Goal: Use online tool/utility: Use online tool/utility

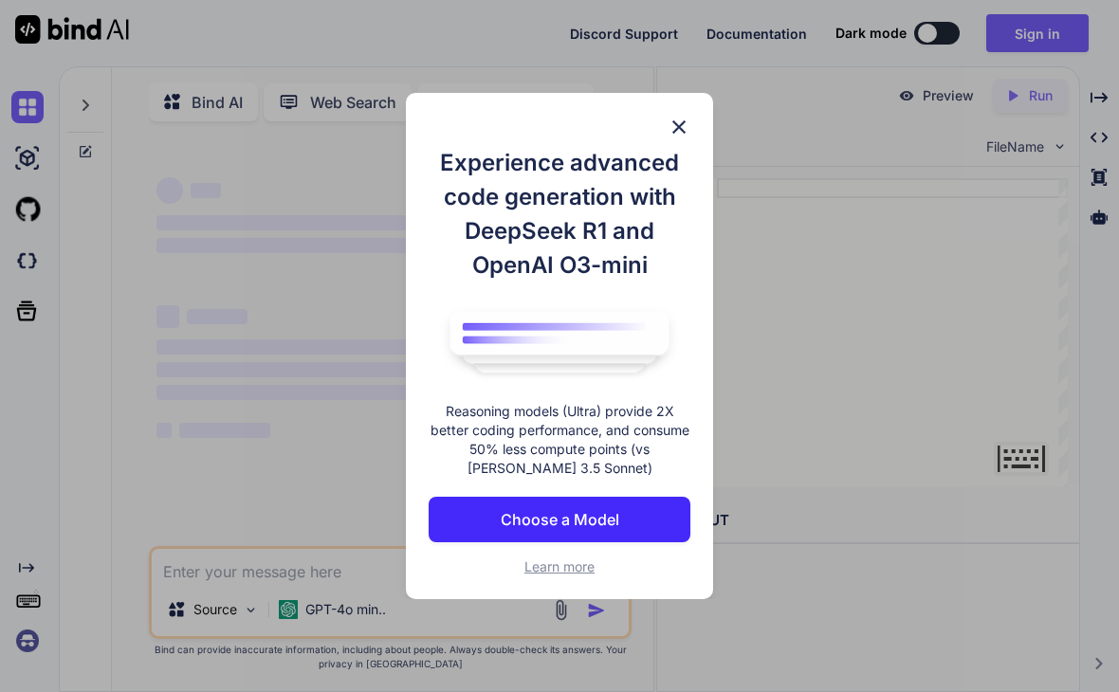
click at [640, 515] on button "Choose a Model" at bounding box center [560, 520] width 263 height 46
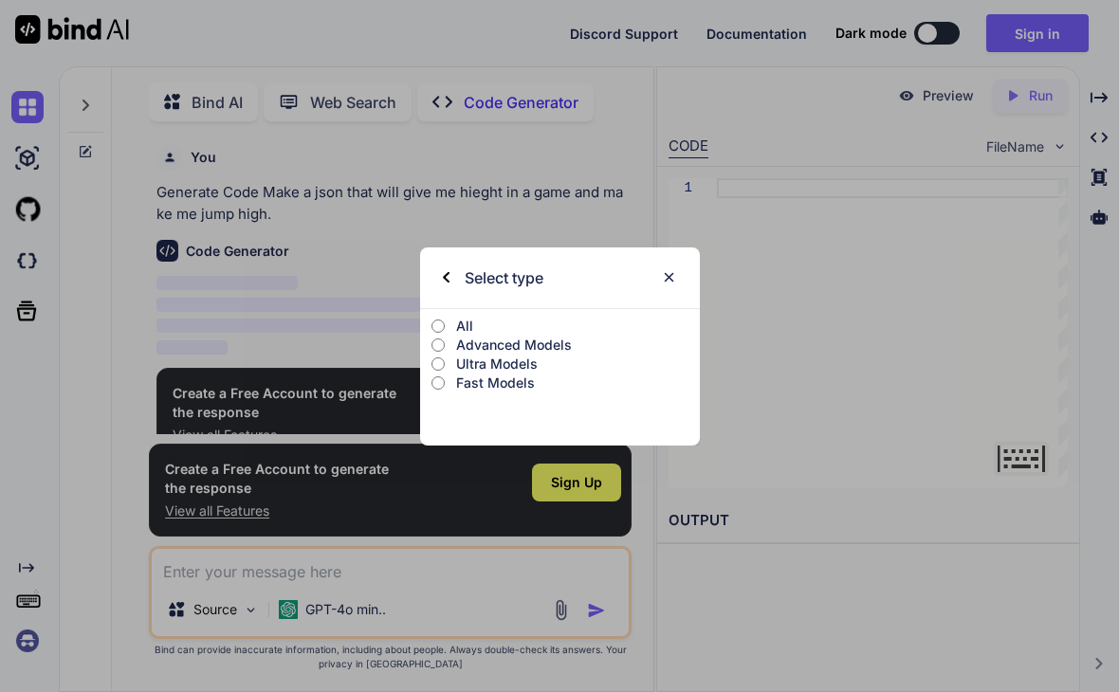
scroll to position [3, 0]
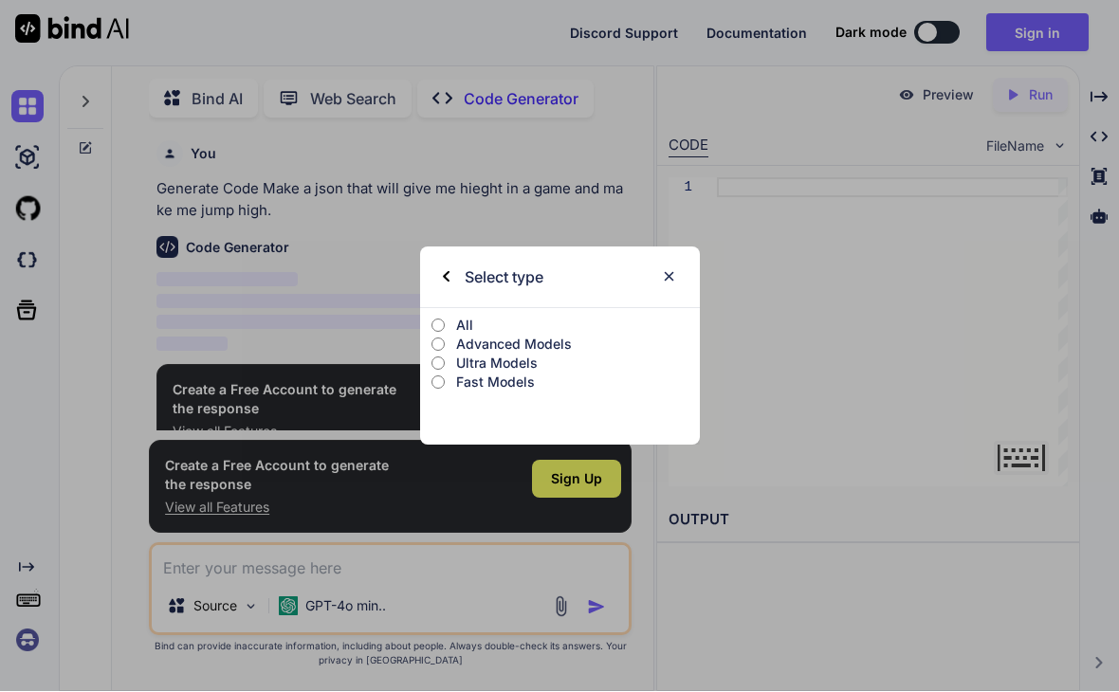
type textarea "x"
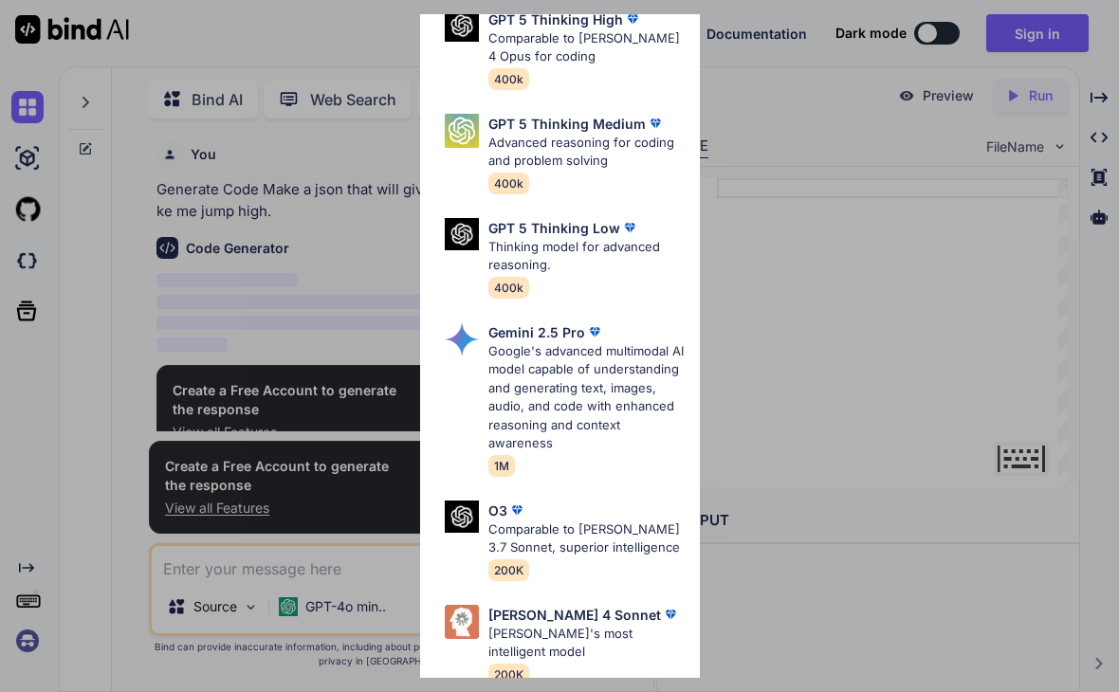
scroll to position [205, 0]
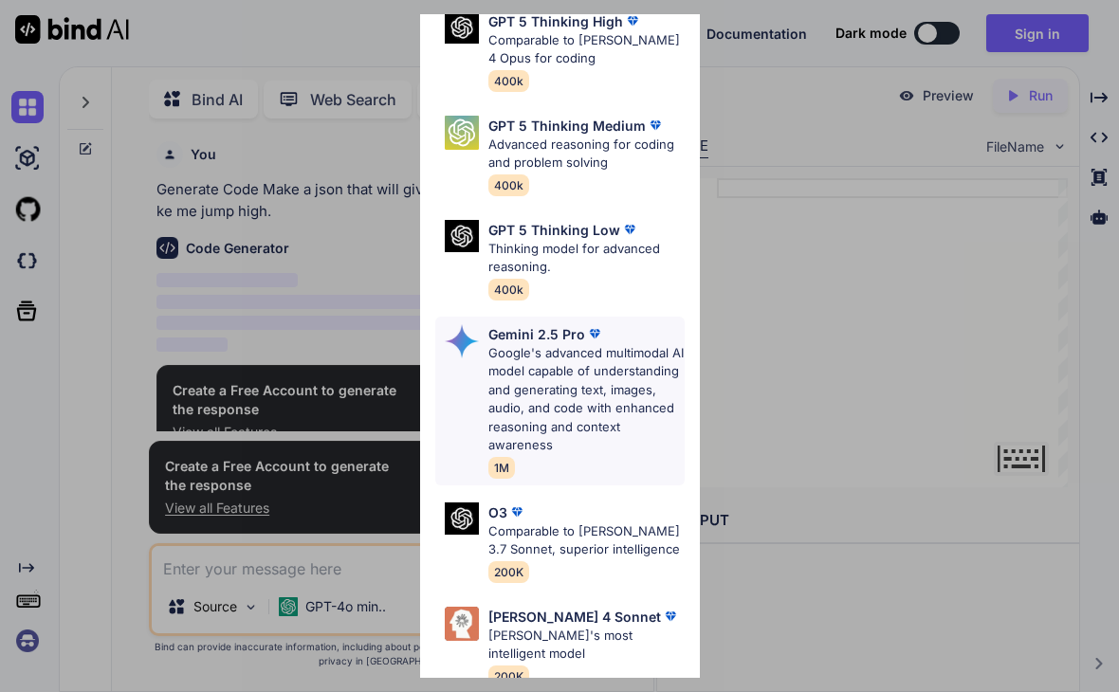
click at [670, 360] on p "Google's advanced multimodal AI model capable of understanding and generating t…" at bounding box center [587, 399] width 196 height 111
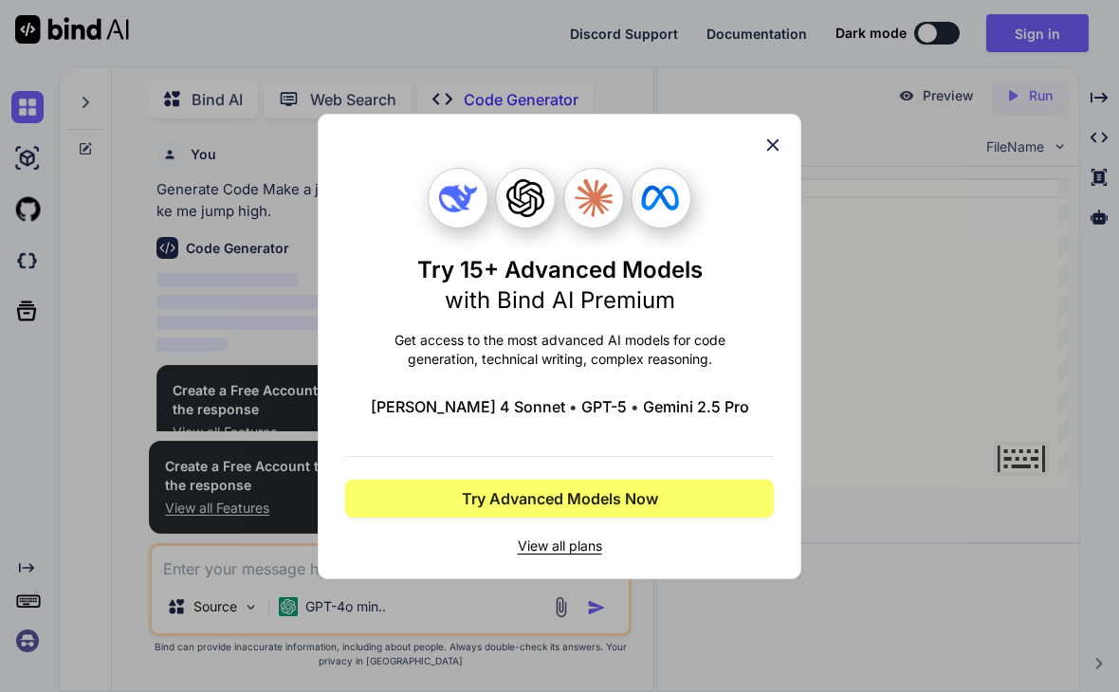
click at [771, 143] on icon at bounding box center [773, 144] width 12 height 12
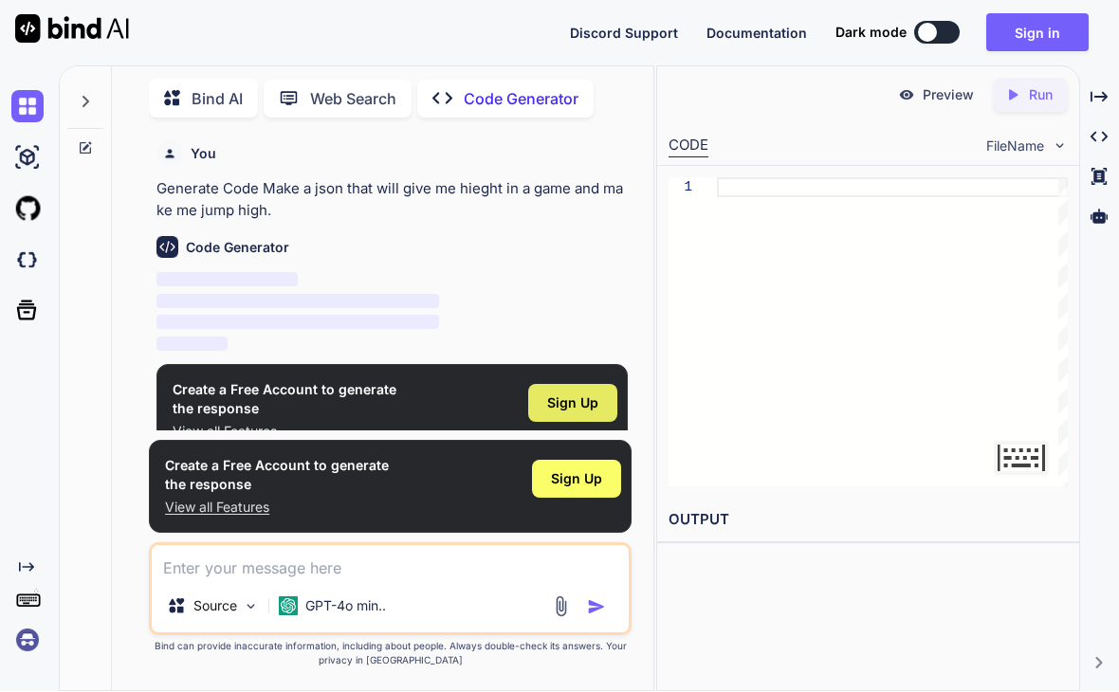
click at [586, 385] on div "Sign Up" at bounding box center [572, 404] width 89 height 38
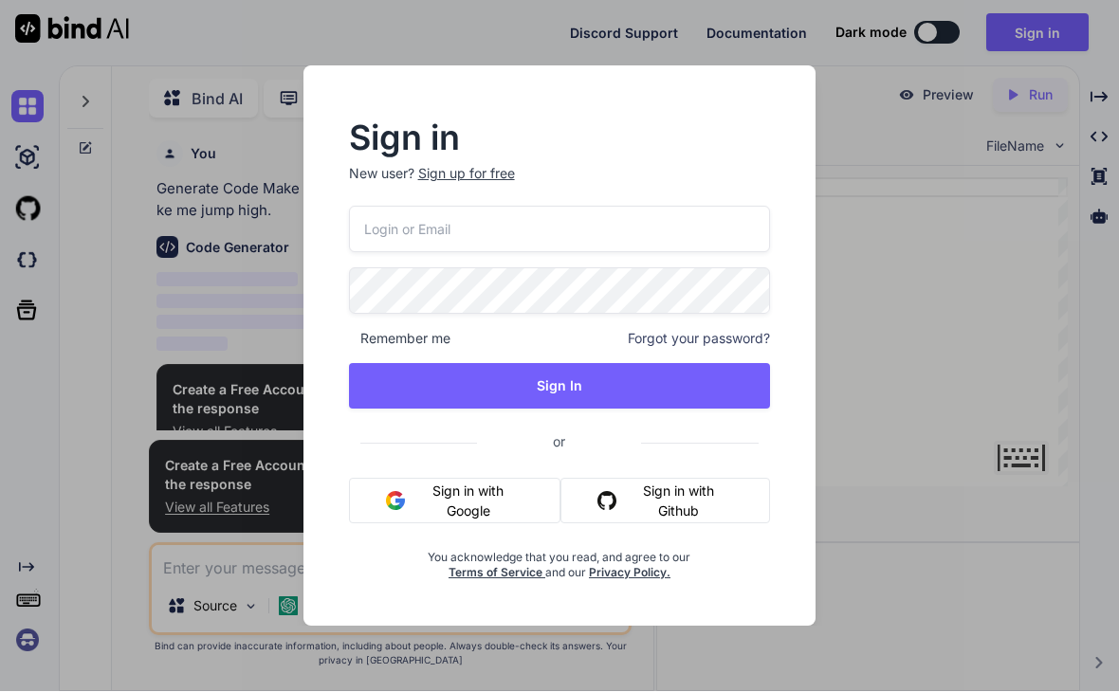
click at [505, 496] on button "Sign in with Google" at bounding box center [455, 502] width 212 height 46
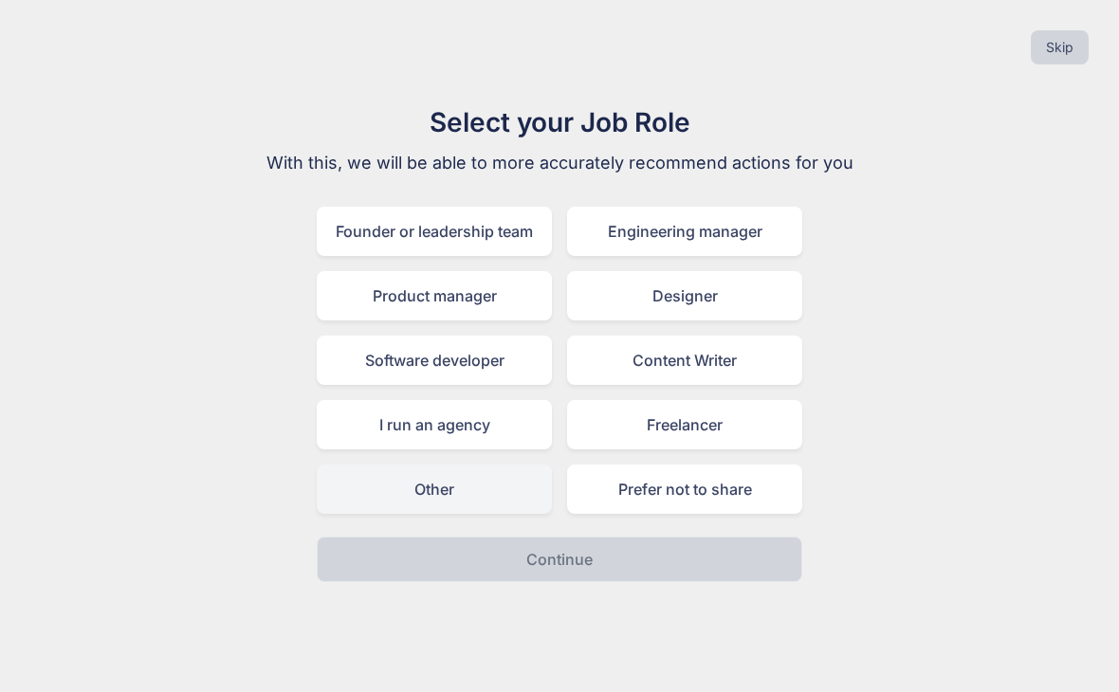
click at [509, 485] on div "Other" at bounding box center [434, 489] width 235 height 49
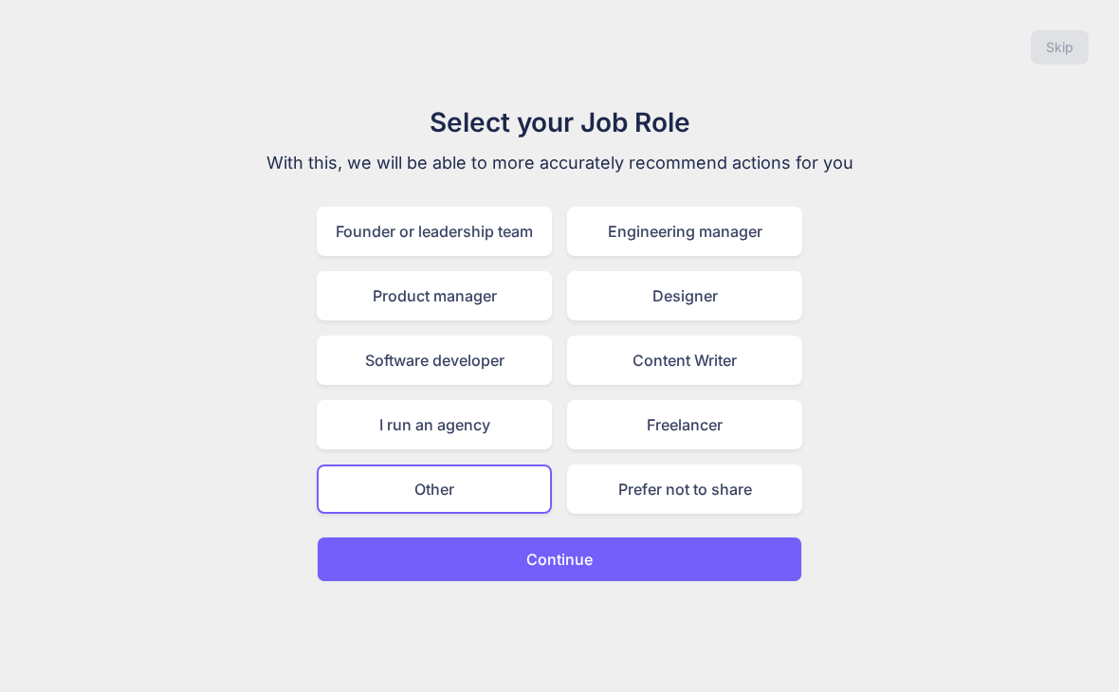
click at [595, 567] on button "Continue" at bounding box center [560, 560] width 486 height 46
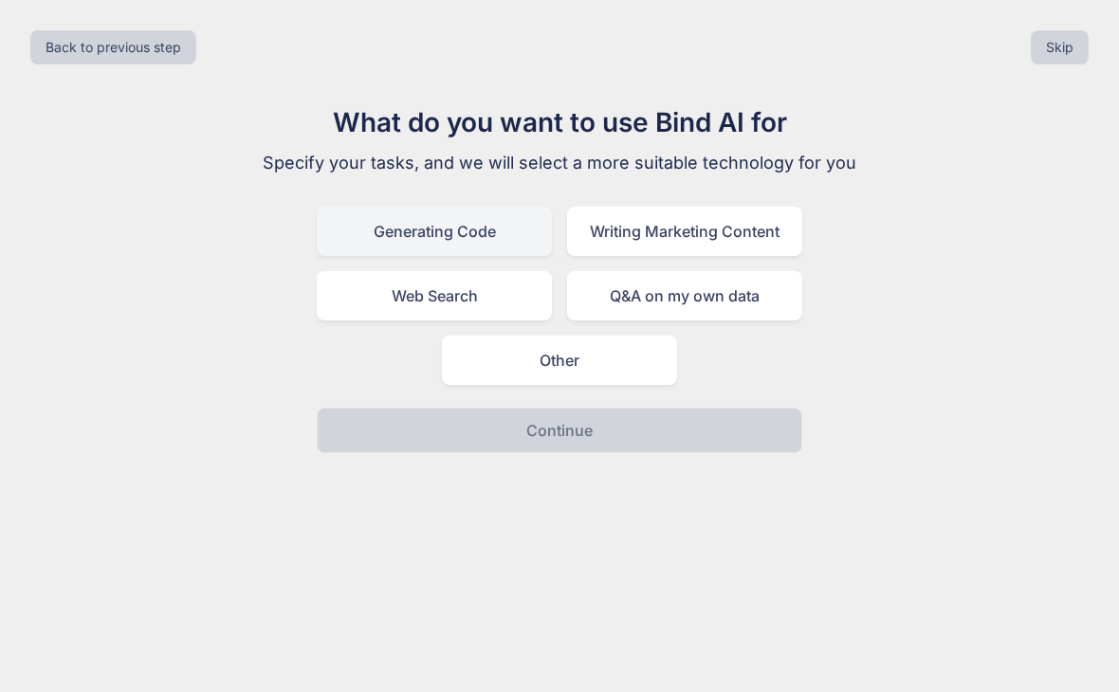
click at [495, 240] on div "Generating Code" at bounding box center [434, 231] width 235 height 49
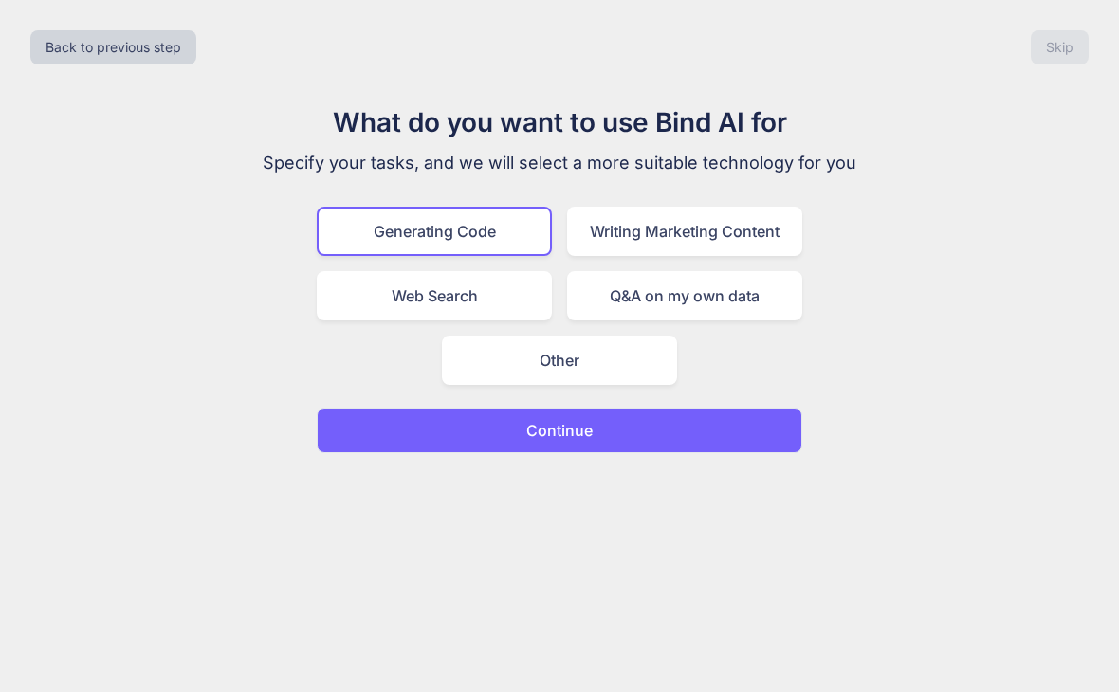
click at [673, 435] on button "Continue" at bounding box center [560, 431] width 486 height 46
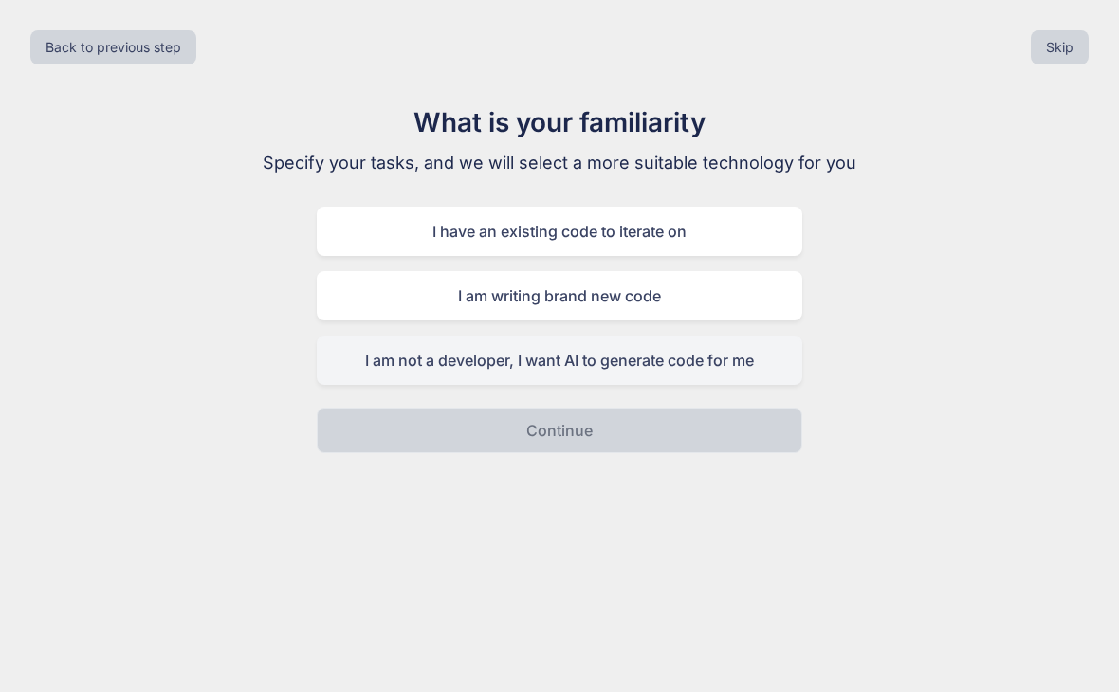
click at [721, 362] on div "I am not a developer, I want AI to generate code for me" at bounding box center [560, 360] width 486 height 49
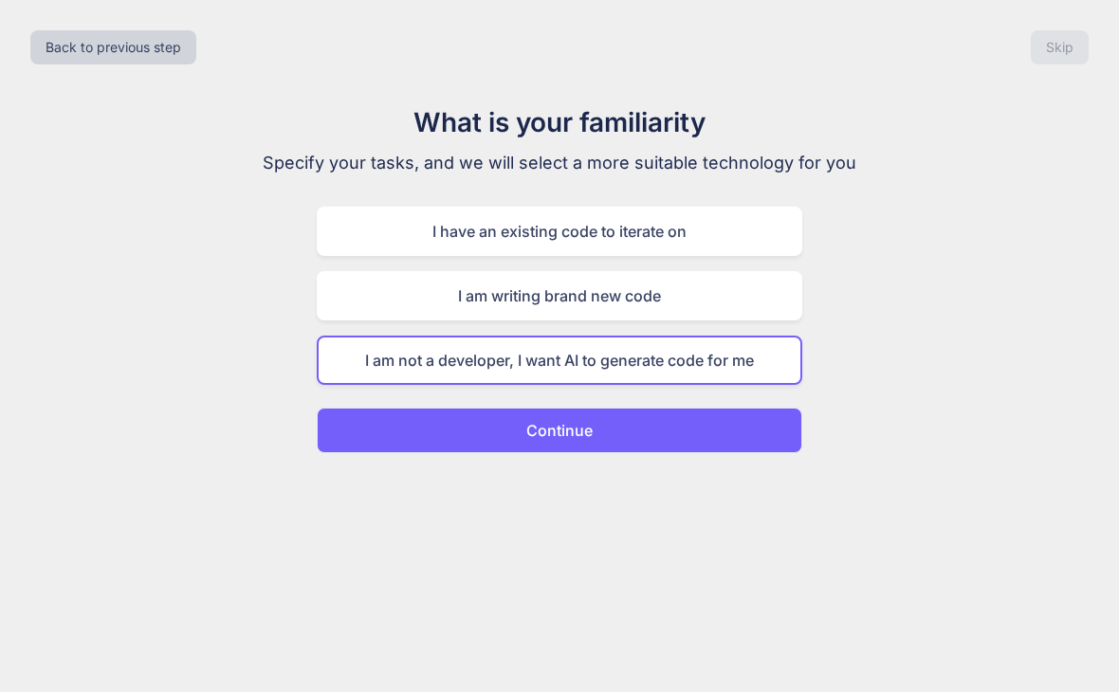
click at [708, 425] on button "Continue" at bounding box center [560, 431] width 486 height 46
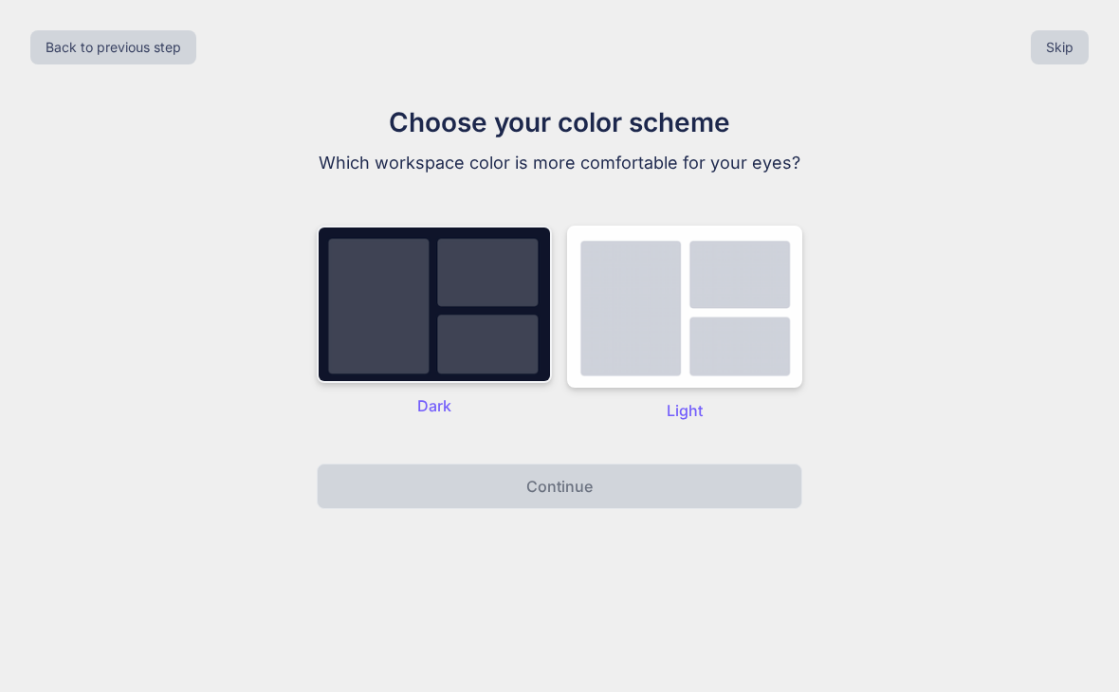
click at [489, 325] on img at bounding box center [434, 304] width 235 height 157
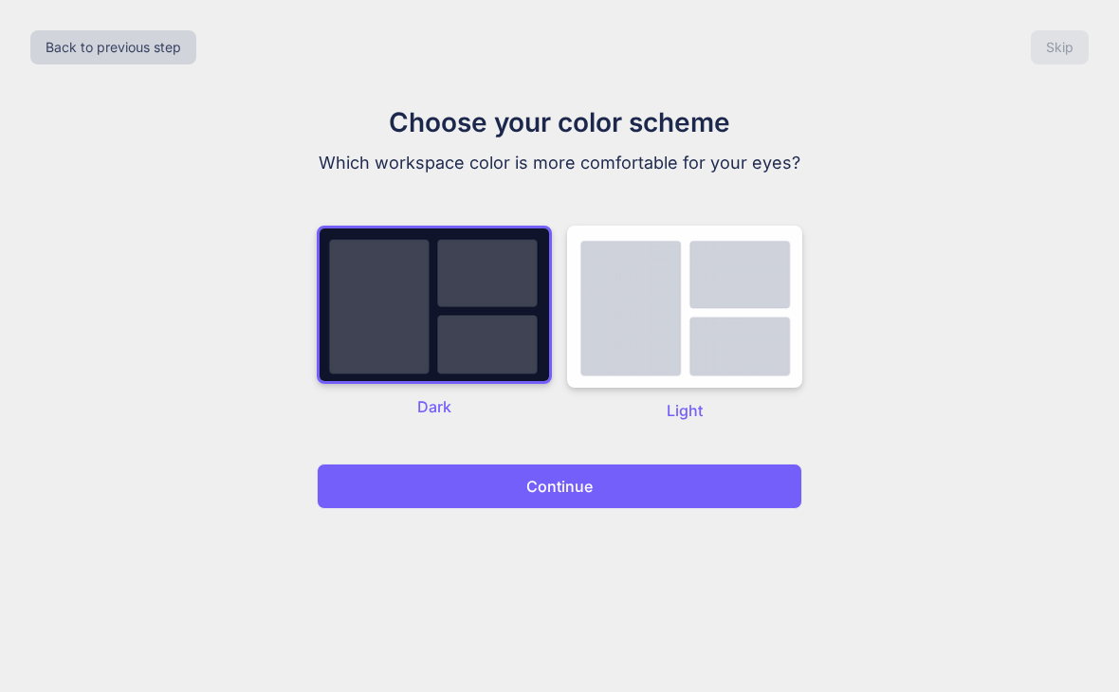
click at [654, 496] on button "Continue" at bounding box center [560, 487] width 486 height 46
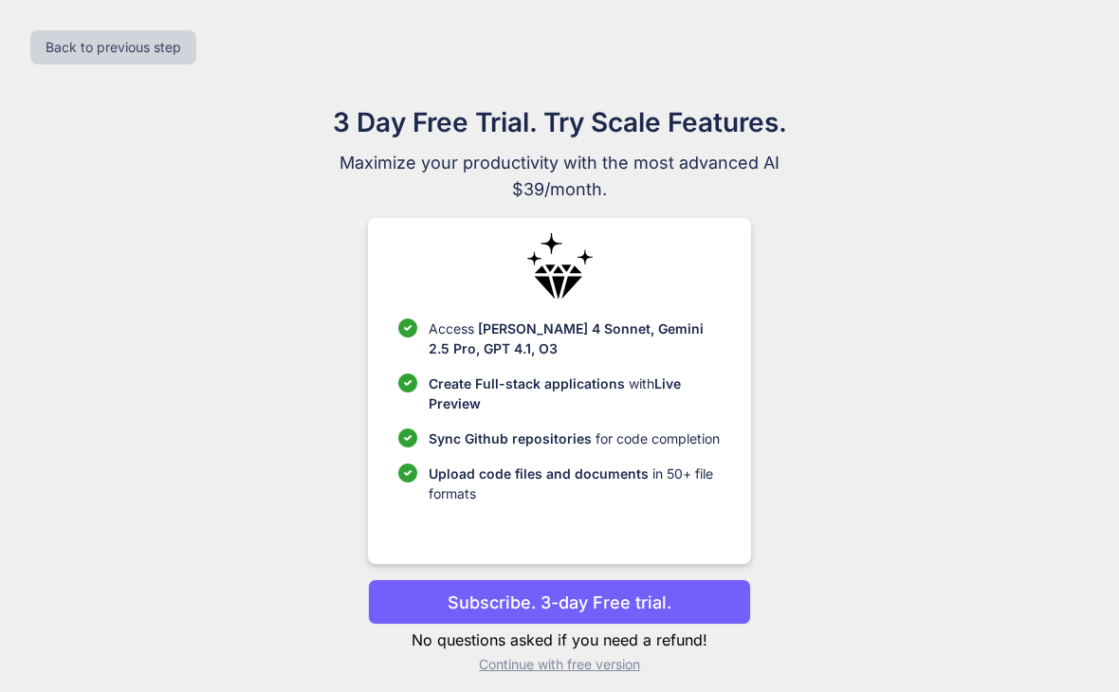
click at [618, 674] on p "Continue with free version" at bounding box center [559, 664] width 382 height 19
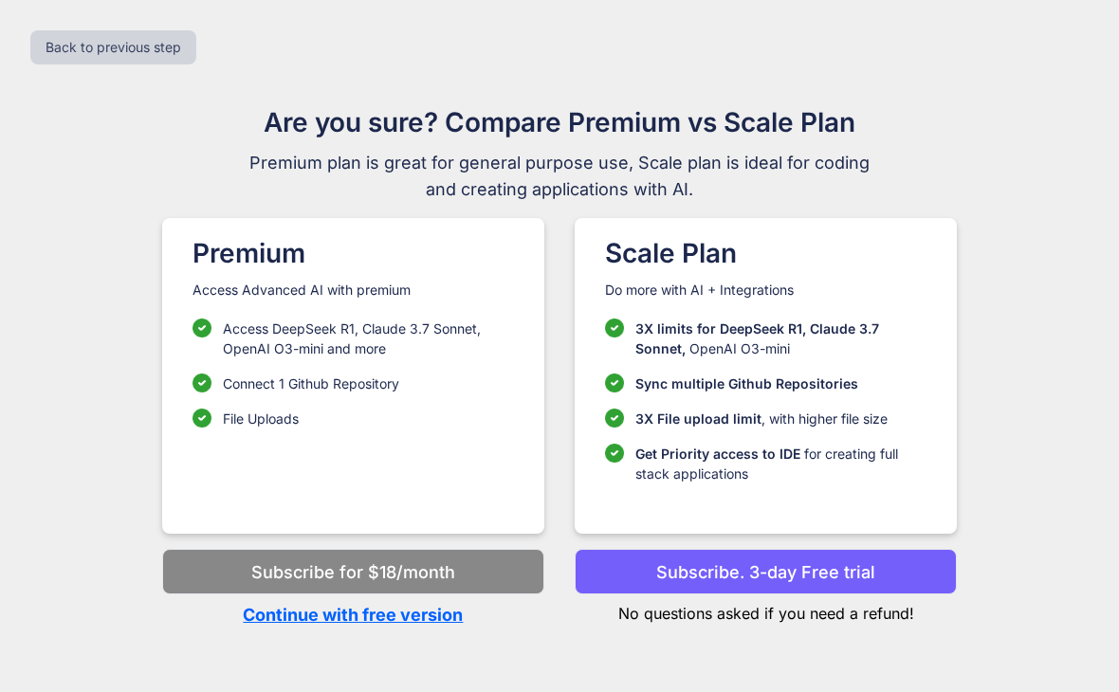
click at [277, 610] on p "Continue with free version" at bounding box center [353, 615] width 382 height 26
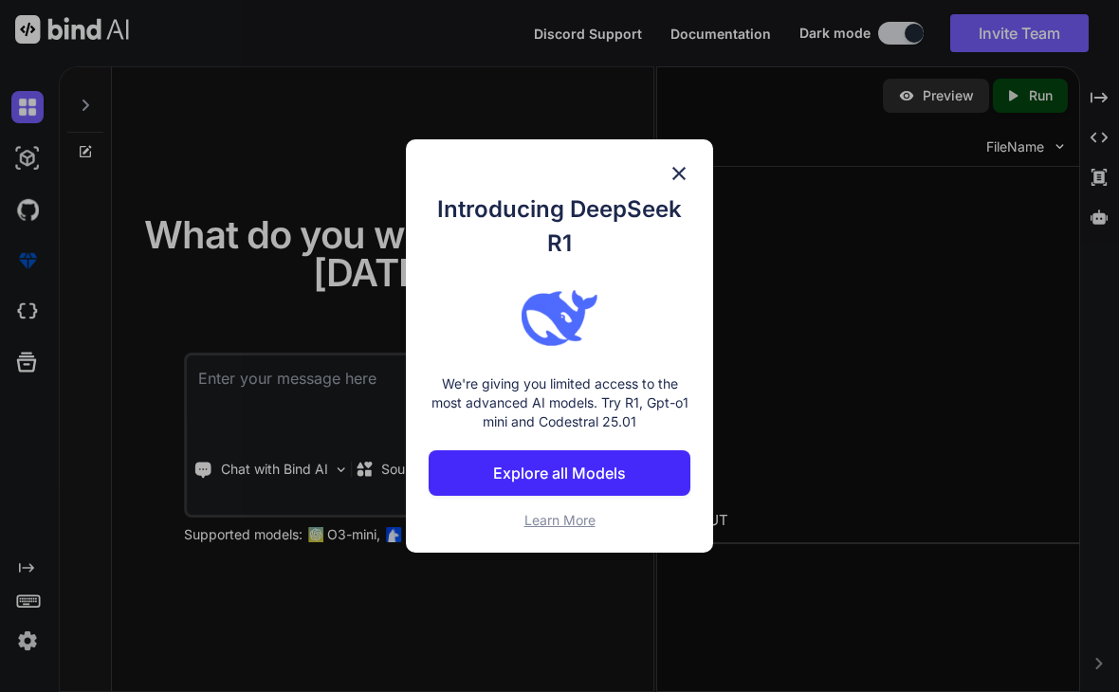
scroll to position [39, 0]
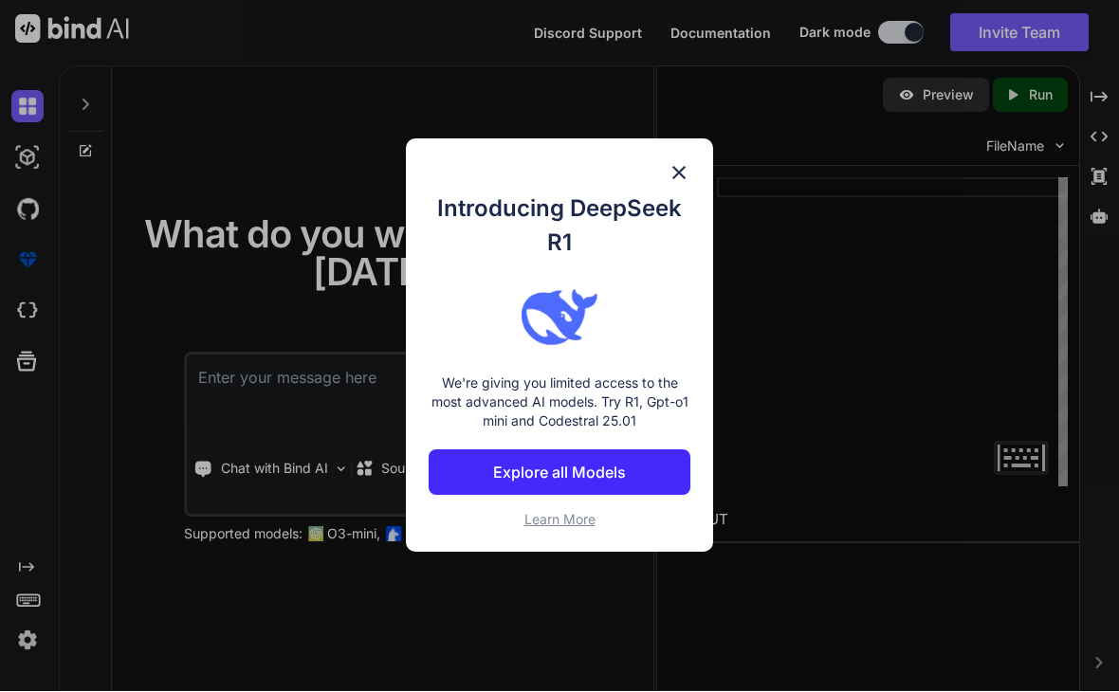
click at [691, 176] on img at bounding box center [679, 173] width 23 height 23
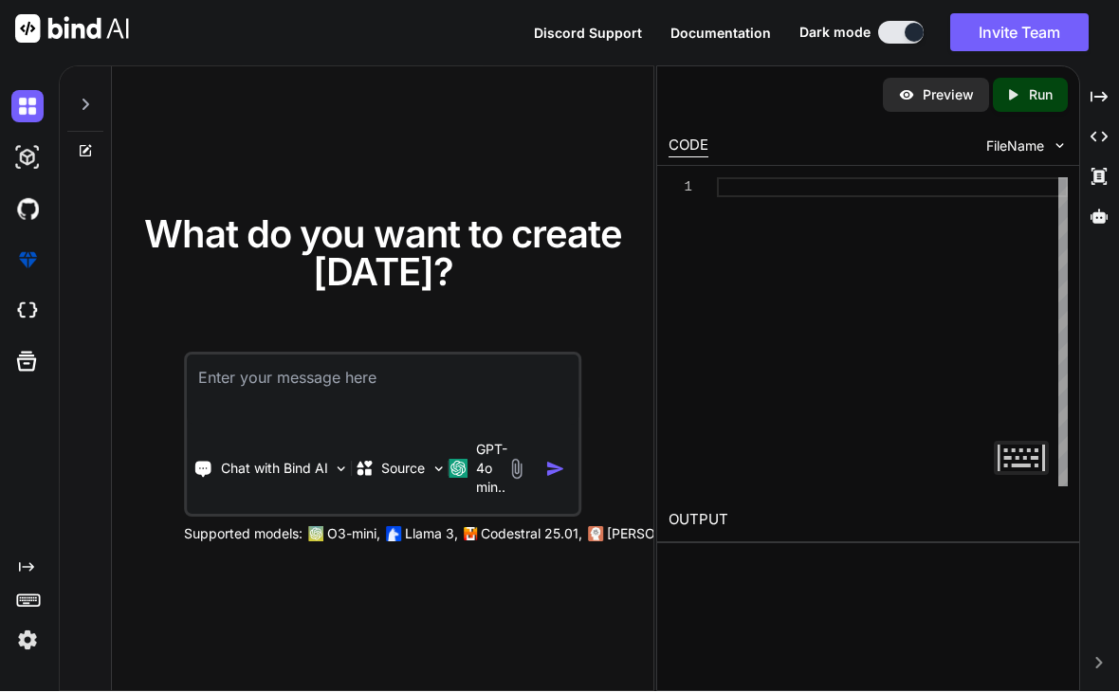
click at [232, 356] on textarea at bounding box center [383, 391] width 392 height 70
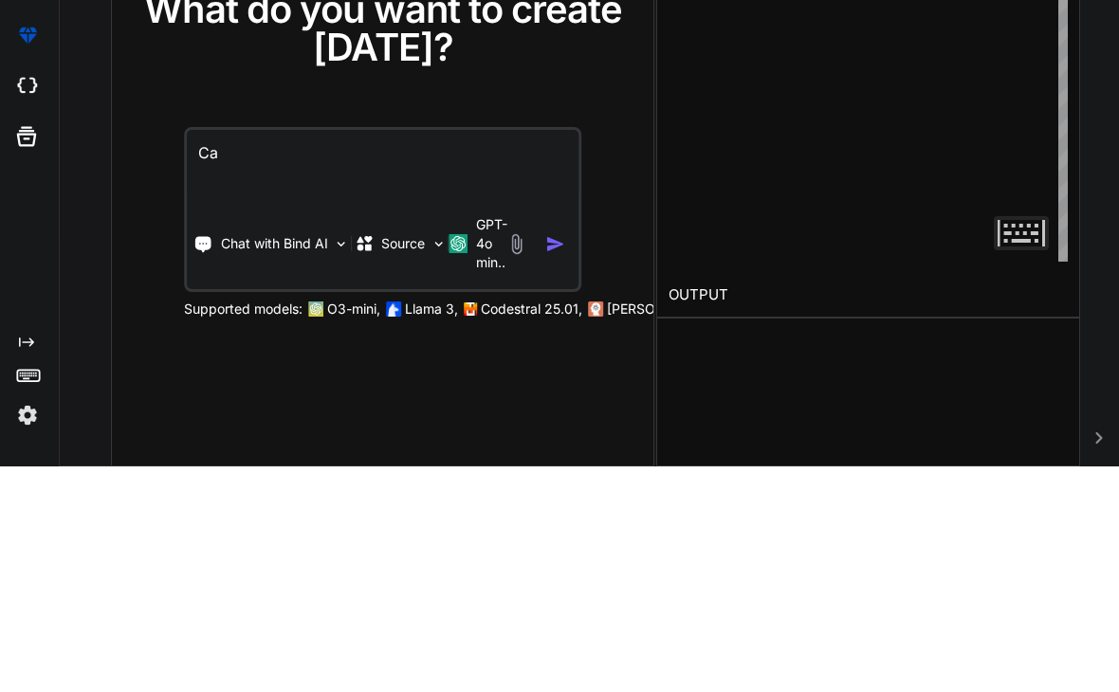
type textarea "C"
paste textarea "Make me a json that will make me have a lot of hieght in Roblox football fusion…"
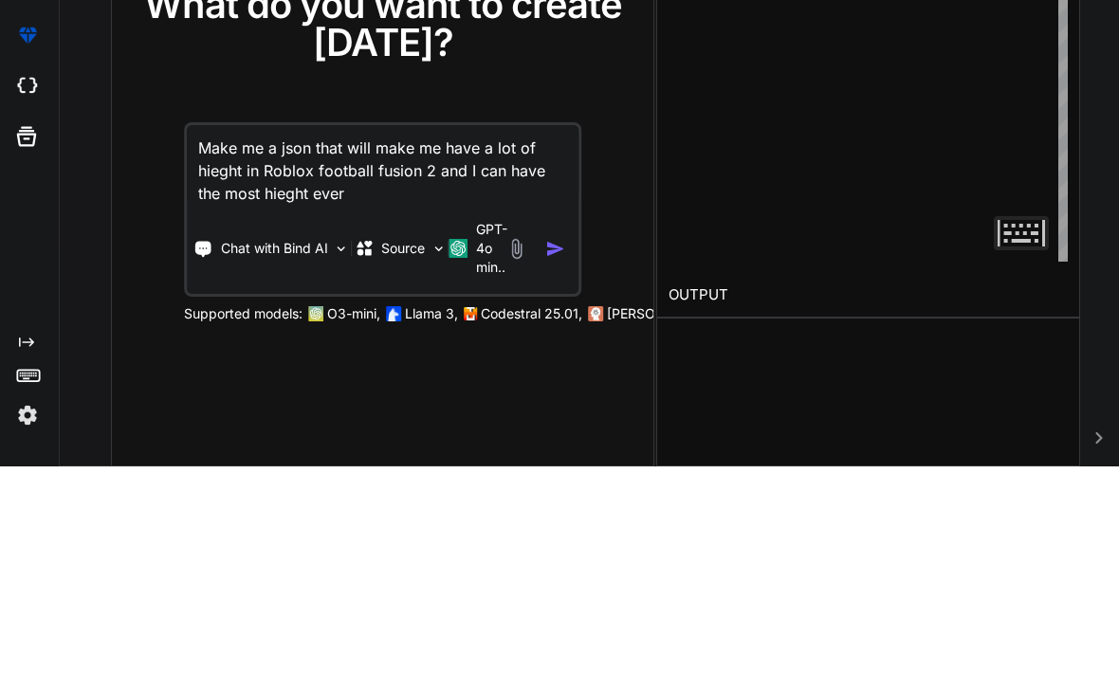
type textarea "Make me a json that will make me have a lot of hieght in Roblox football fusion…"
click at [567, 465] on button "button" at bounding box center [559, 475] width 27 height 20
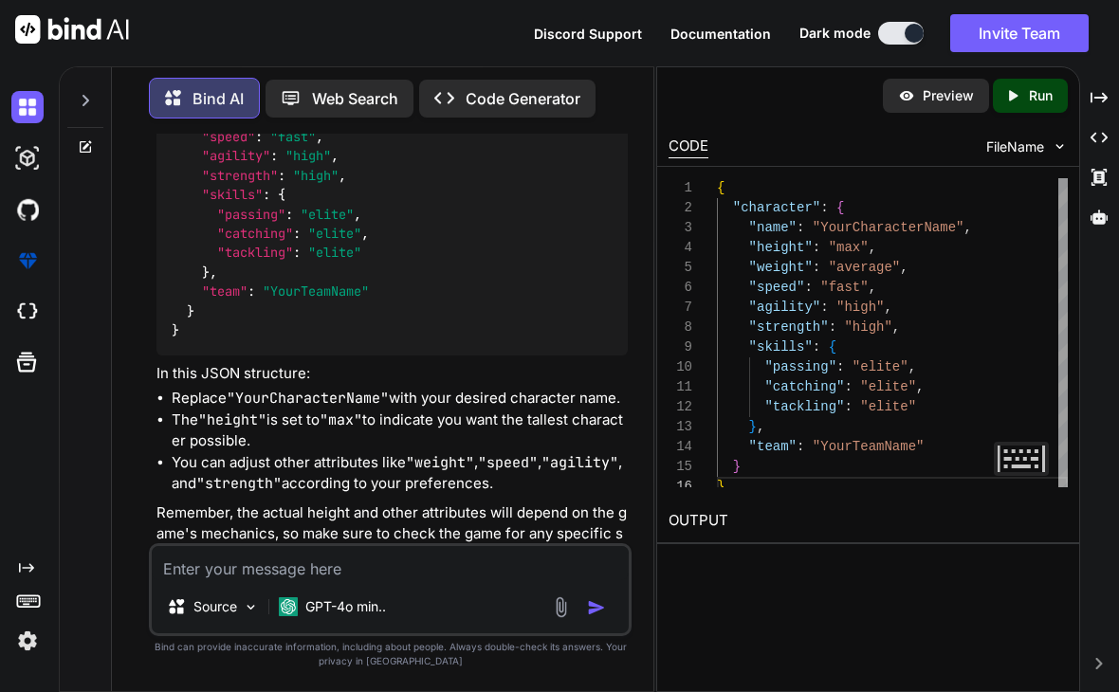
scroll to position [489, 0]
click at [467, 571] on textarea at bounding box center [390, 563] width 477 height 34
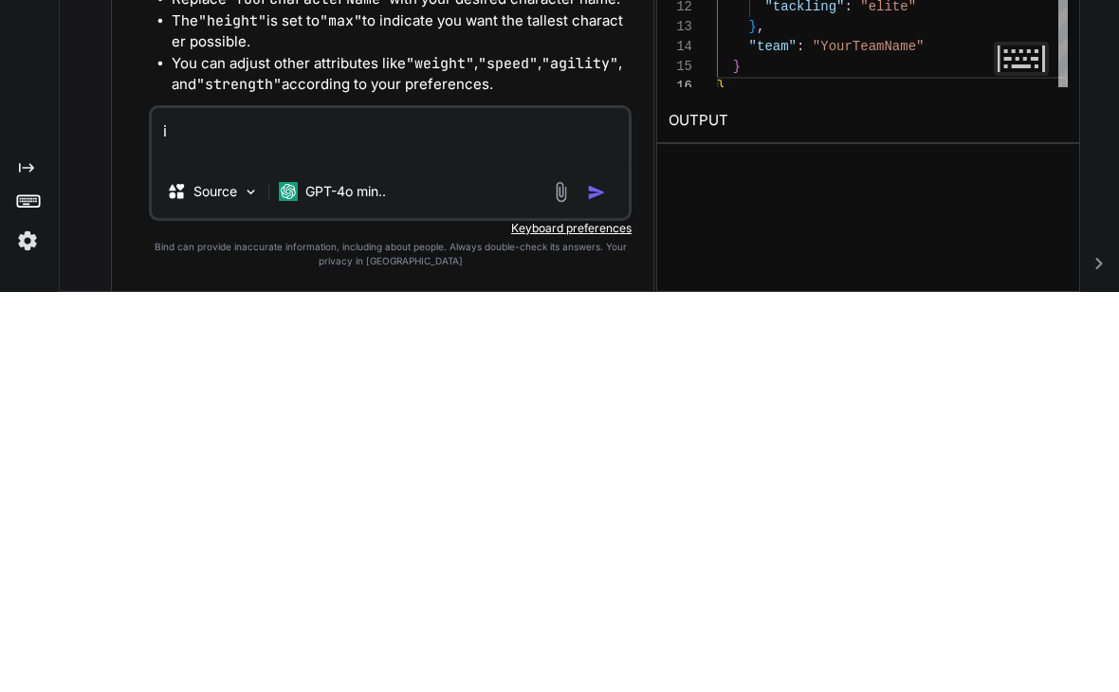
scroll to position [39, 0]
type textarea "like with Roblox fflags"
click at [591, 583] on img "button" at bounding box center [596, 592] width 19 height 19
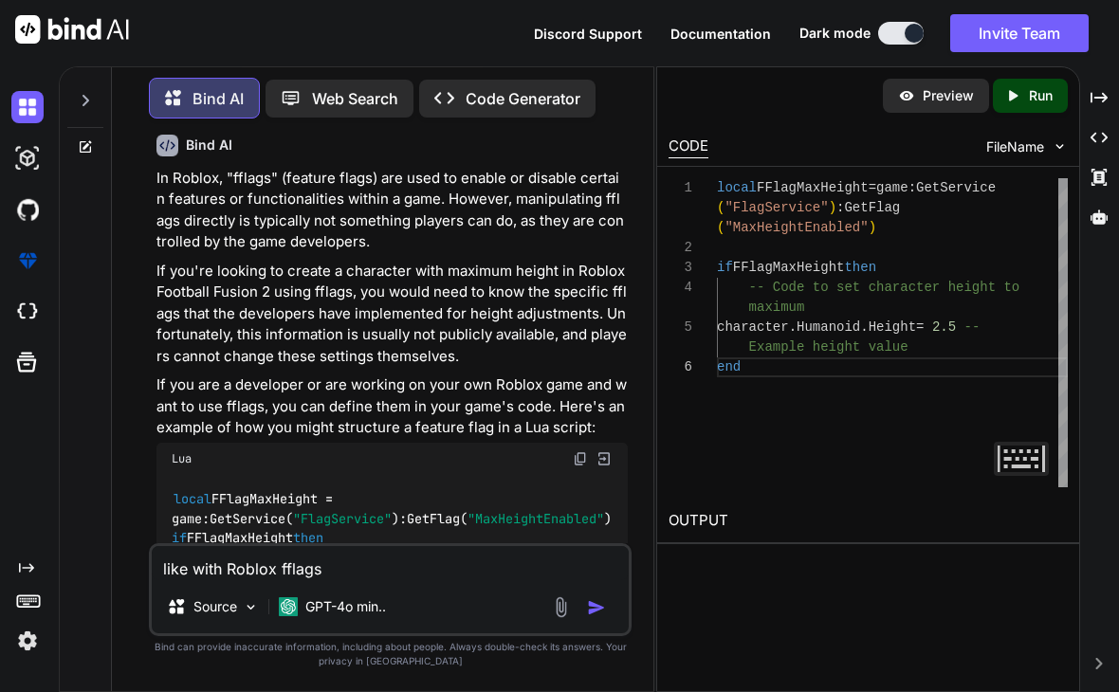
scroll to position [1035, 0]
click at [533, 96] on p "Code Generator" at bounding box center [523, 98] width 115 height 23
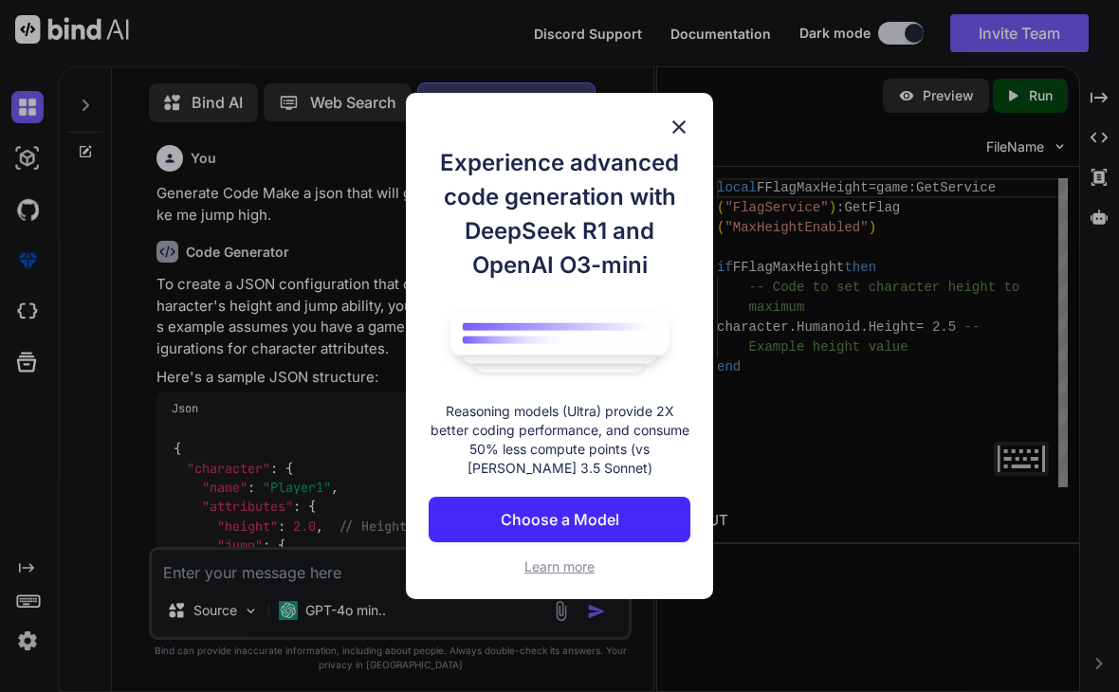
click at [534, 109] on div "Experience advanced code generation with DeepSeek R1 and OpenAI O3-mini Reasoni…" at bounding box center [560, 346] width 308 height 507
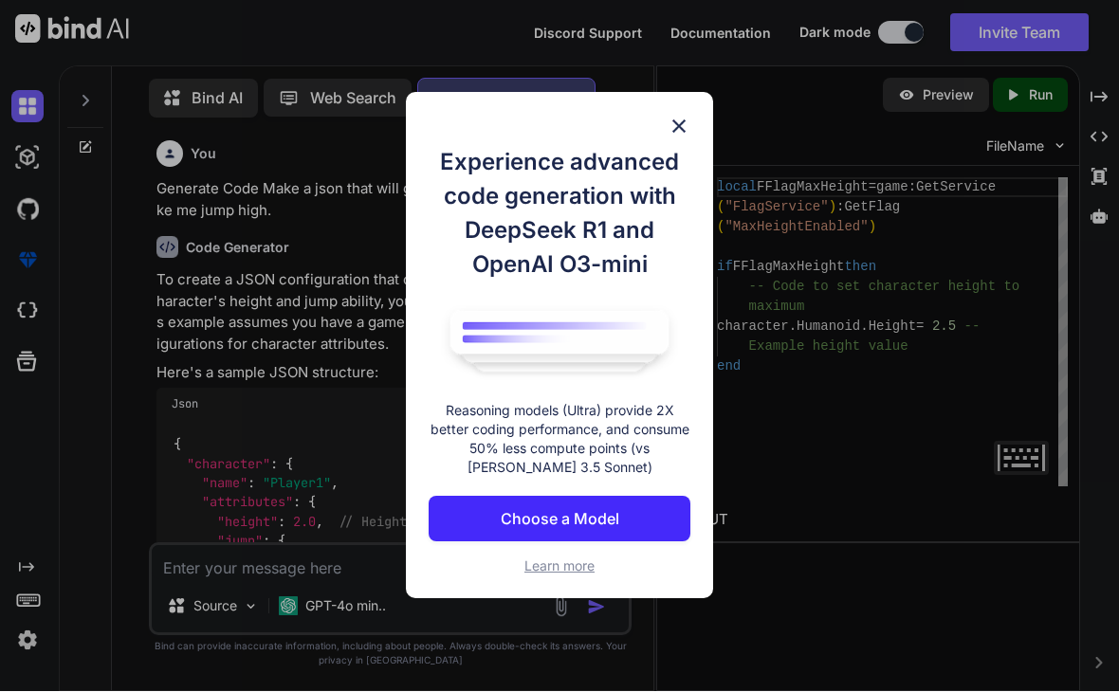
scroll to position [38, 0]
click at [680, 117] on img at bounding box center [679, 127] width 23 height 23
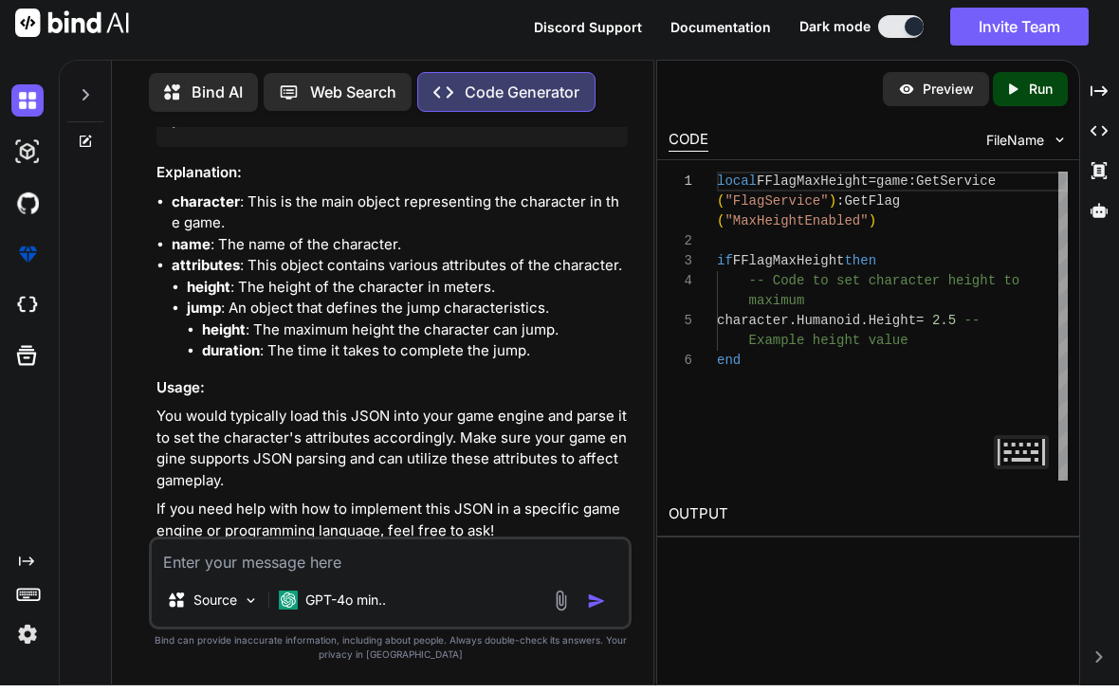
scroll to position [0, 0]
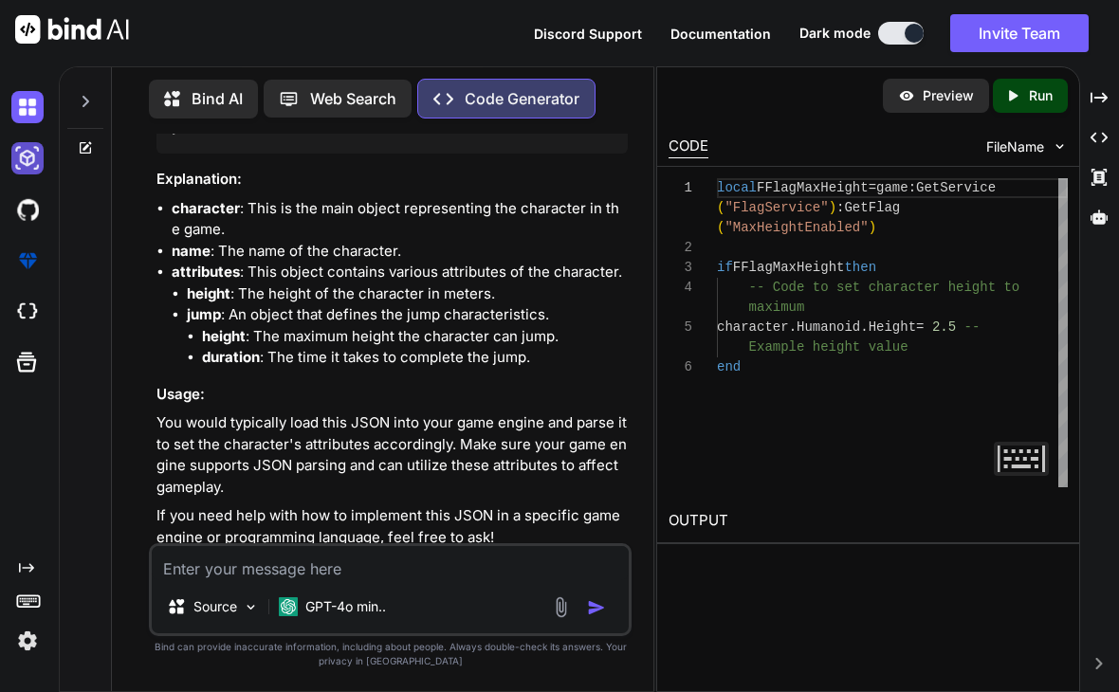
click at [12, 160] on img at bounding box center [27, 158] width 32 height 32
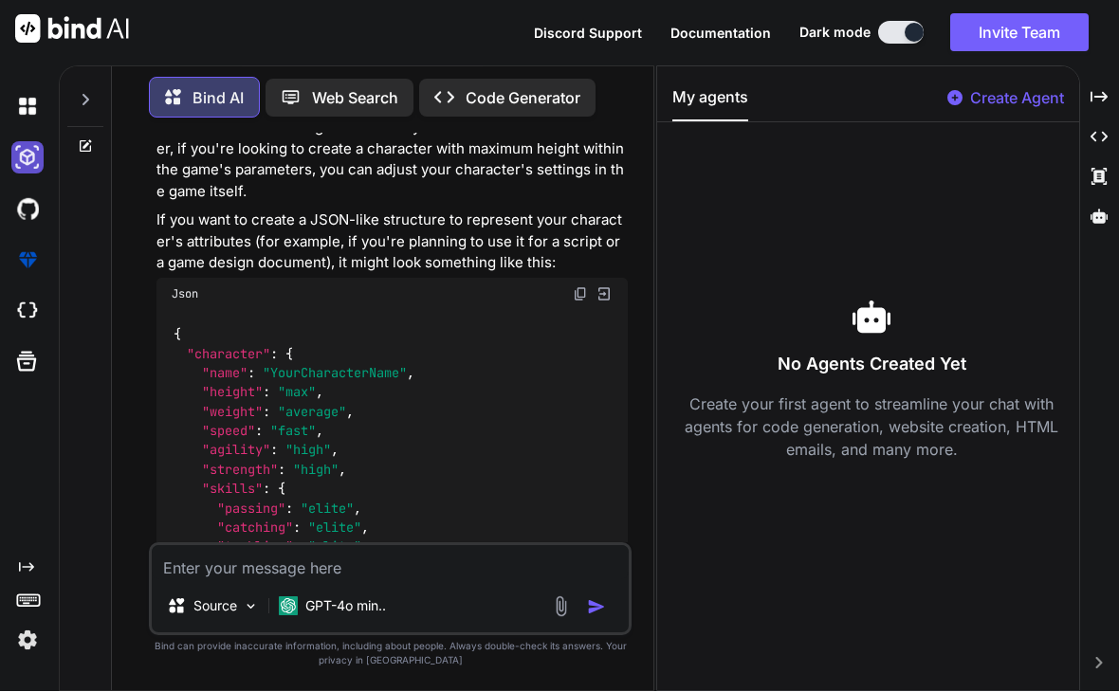
scroll to position [661, 0]
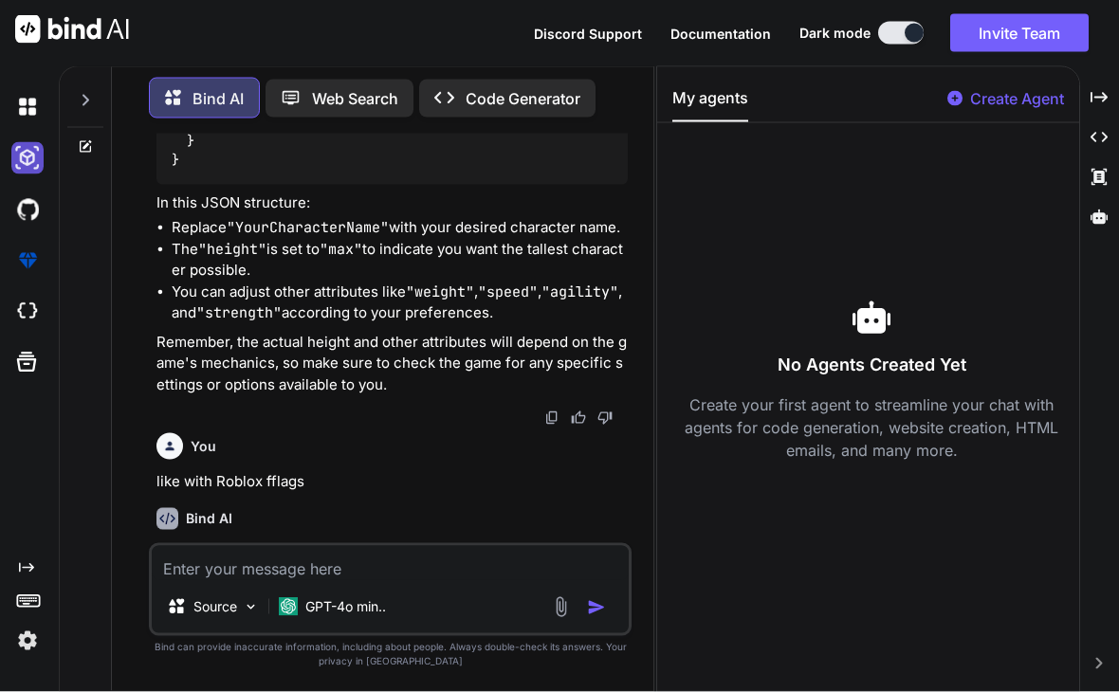
scroll to position [39, 0]
